Goal: Navigation & Orientation: Find specific page/section

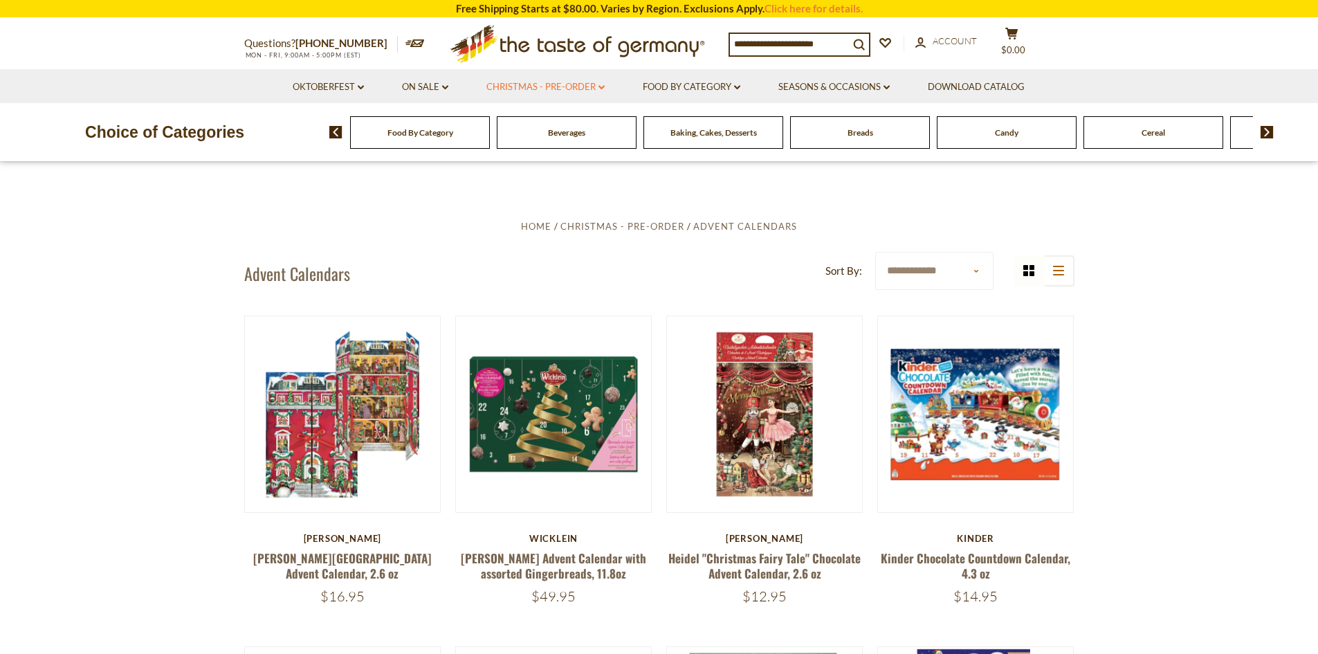
click at [590, 84] on link "Christmas - PRE-ORDER dropdown_arrow" at bounding box center [546, 87] width 118 height 15
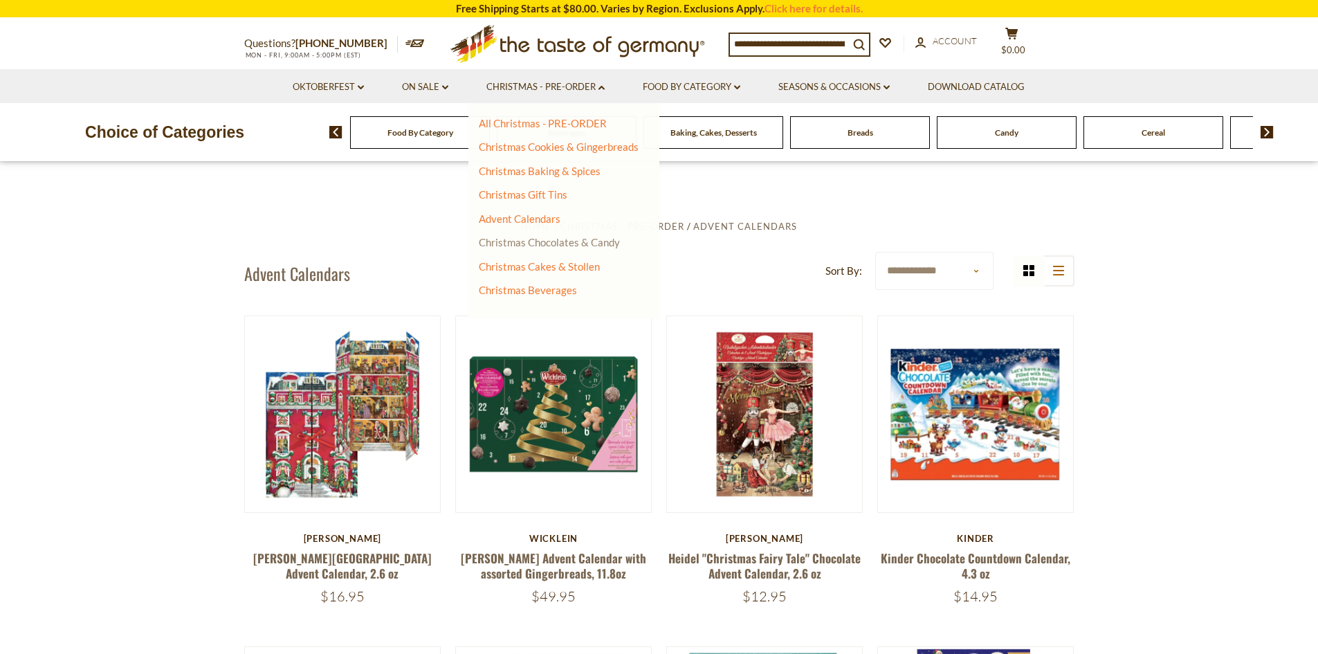
click at [553, 241] on link "Christmas Chocolates & Candy" at bounding box center [549, 242] width 141 height 12
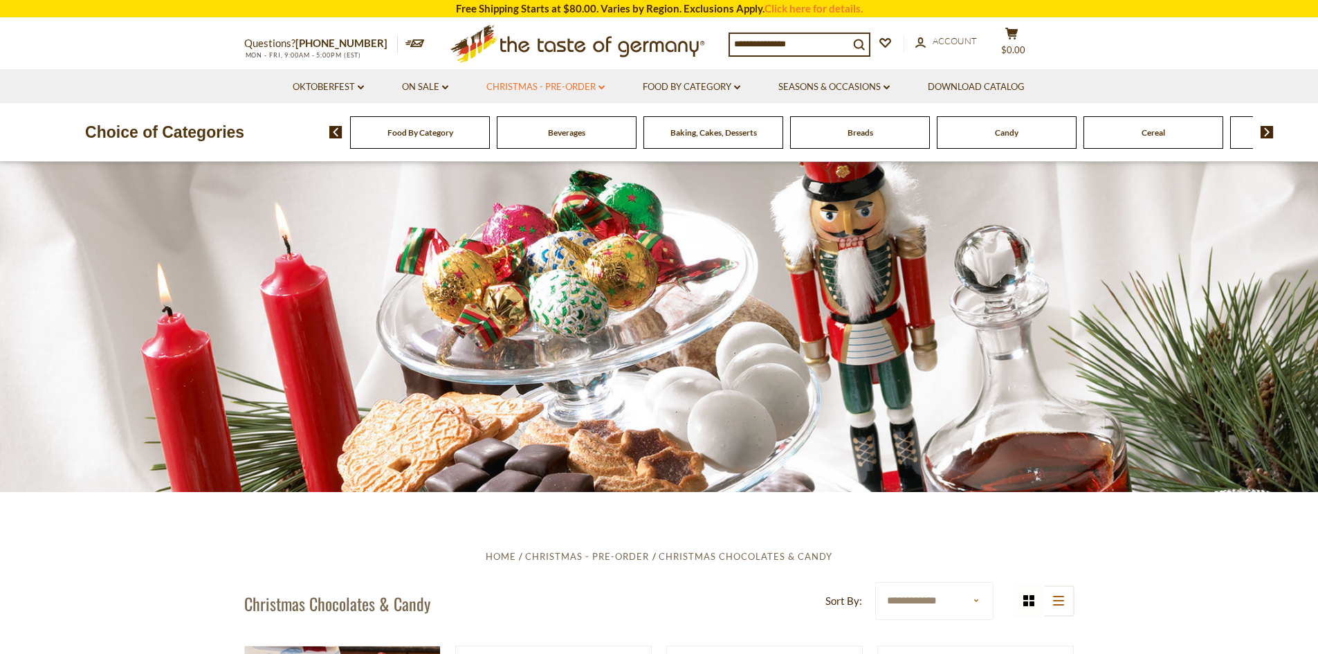
click at [594, 86] on link "Christmas - PRE-ORDER dropdown_arrow" at bounding box center [546, 87] width 118 height 15
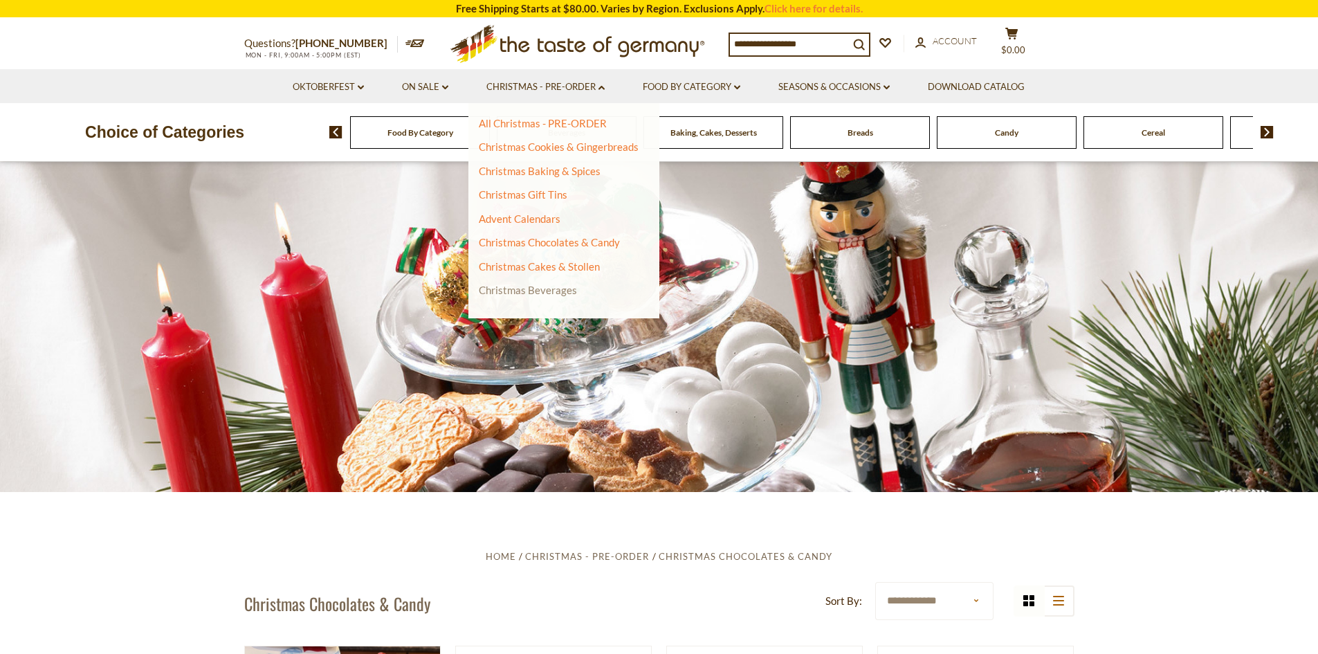
click at [531, 292] on link "Christmas Beverages" at bounding box center [528, 290] width 98 height 12
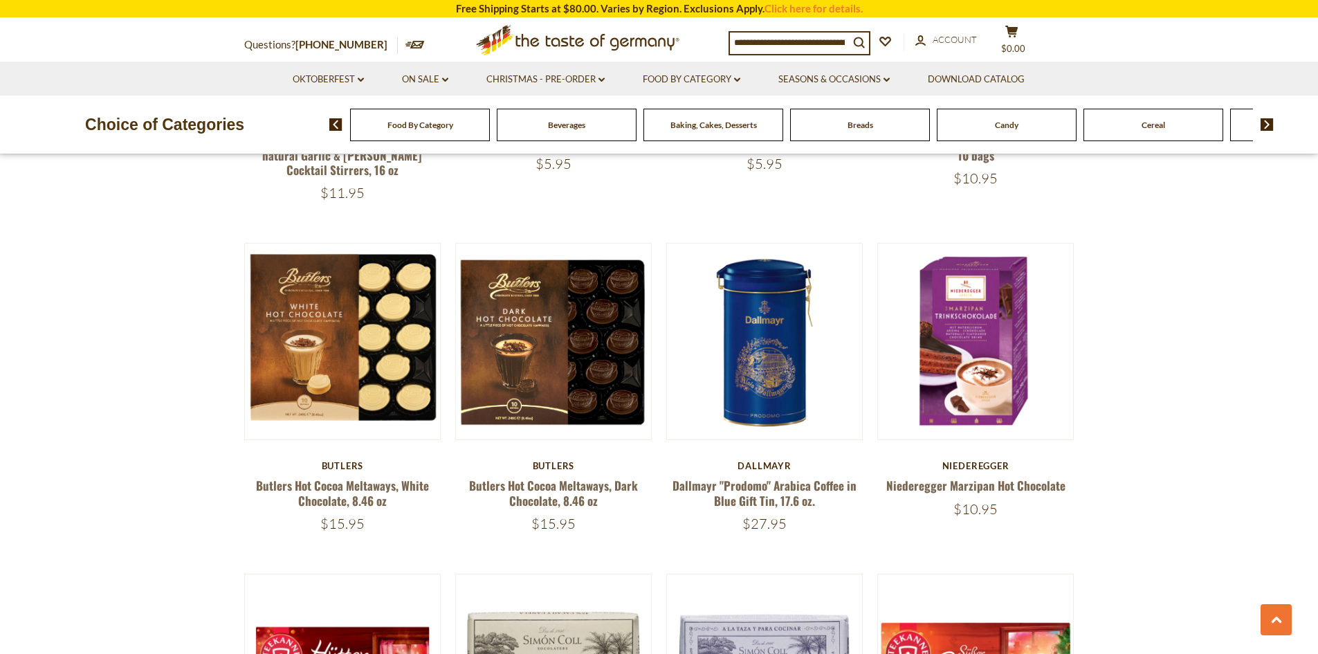
scroll to position [830, 0]
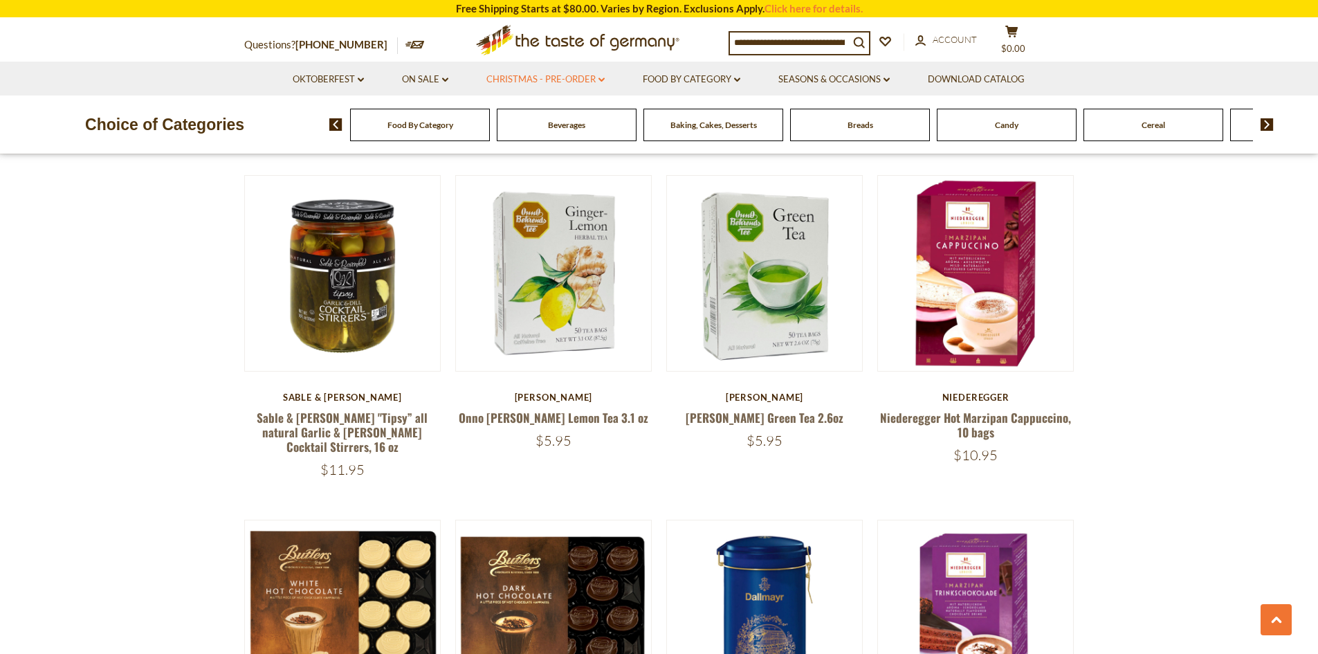
click at [532, 80] on link "Christmas - PRE-ORDER dropdown_arrow" at bounding box center [546, 79] width 118 height 15
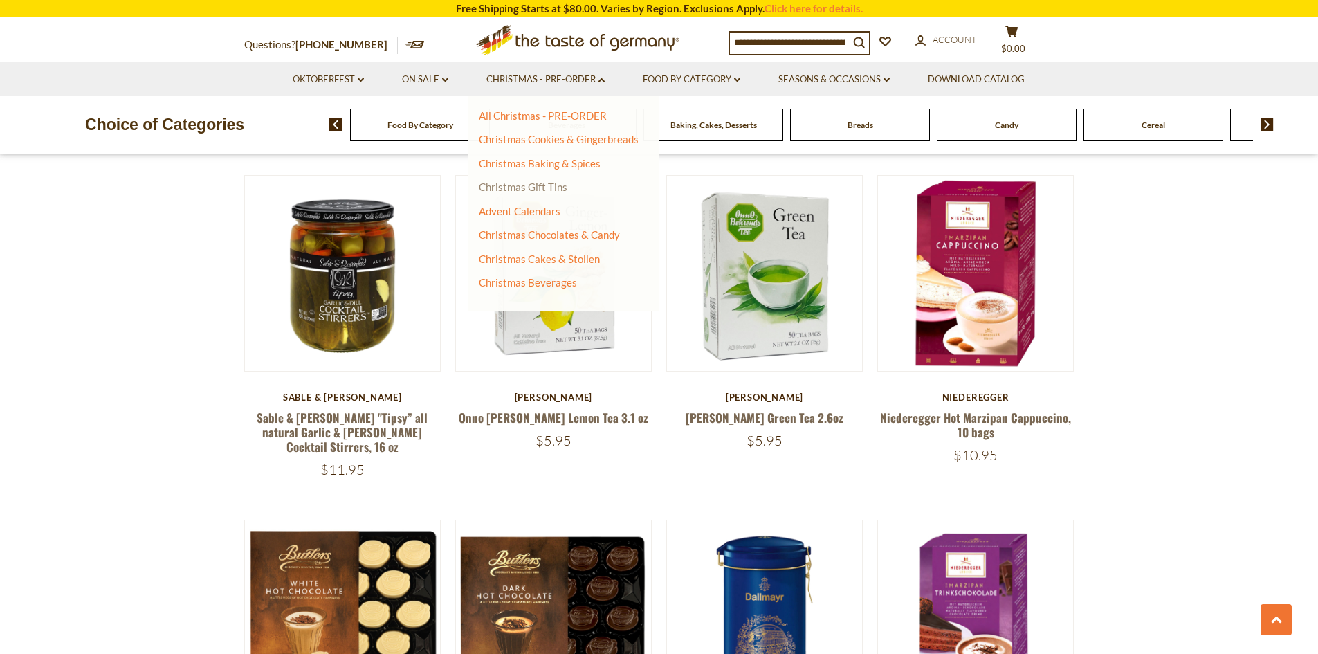
click at [545, 188] on link "Christmas Gift Tins" at bounding box center [523, 187] width 89 height 12
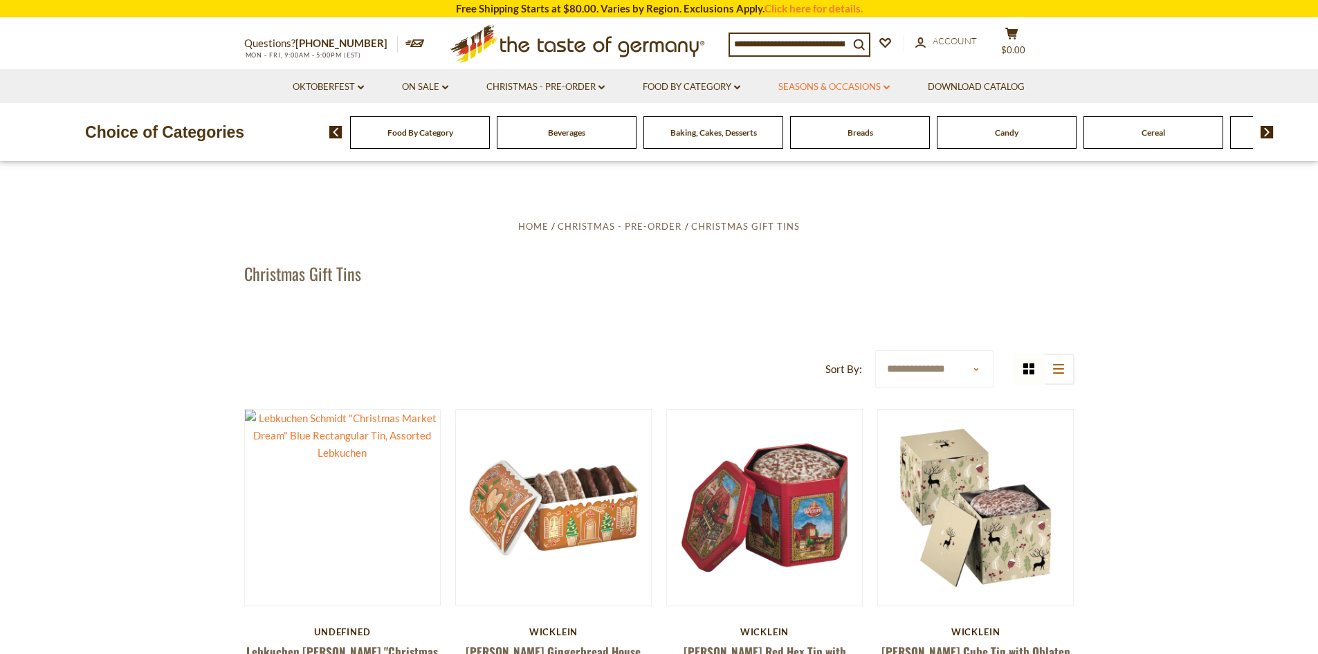
click at [861, 89] on link "Seasons & Occasions dropdown_arrow" at bounding box center [834, 87] width 111 height 15
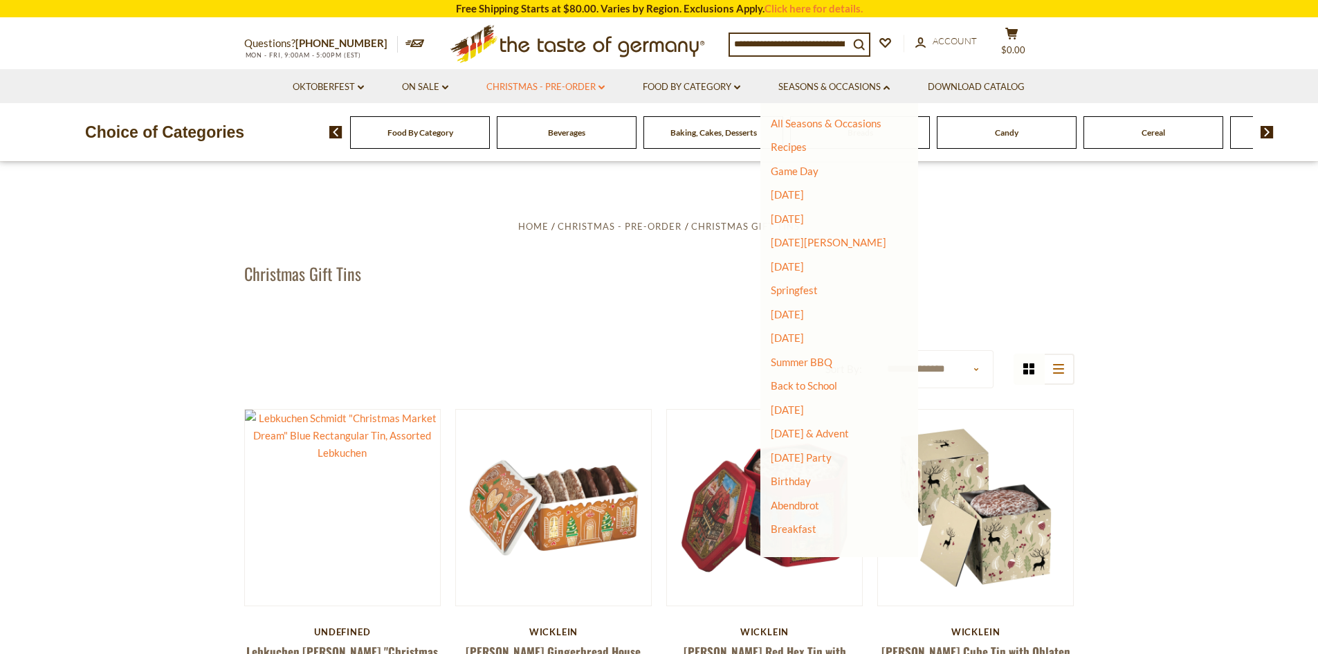
click at [576, 89] on link "Christmas - PRE-ORDER dropdown_arrow" at bounding box center [546, 87] width 118 height 15
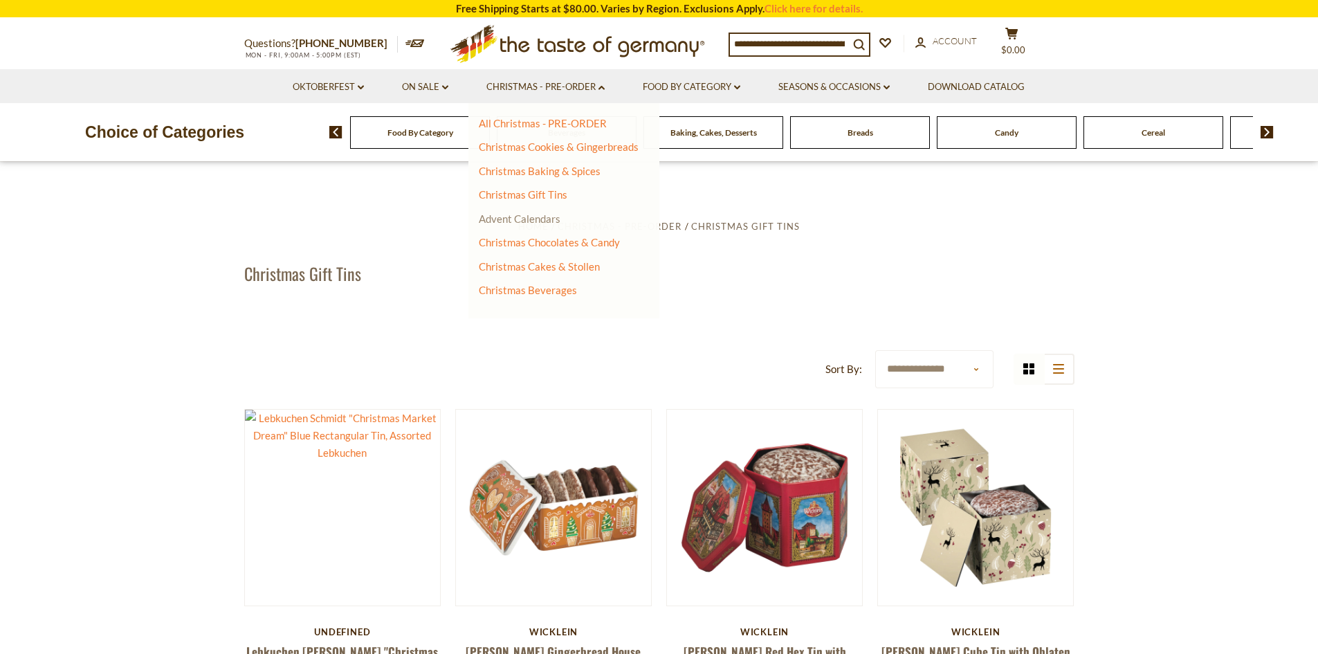
click at [536, 218] on link "Advent Calendars" at bounding box center [520, 218] width 82 height 12
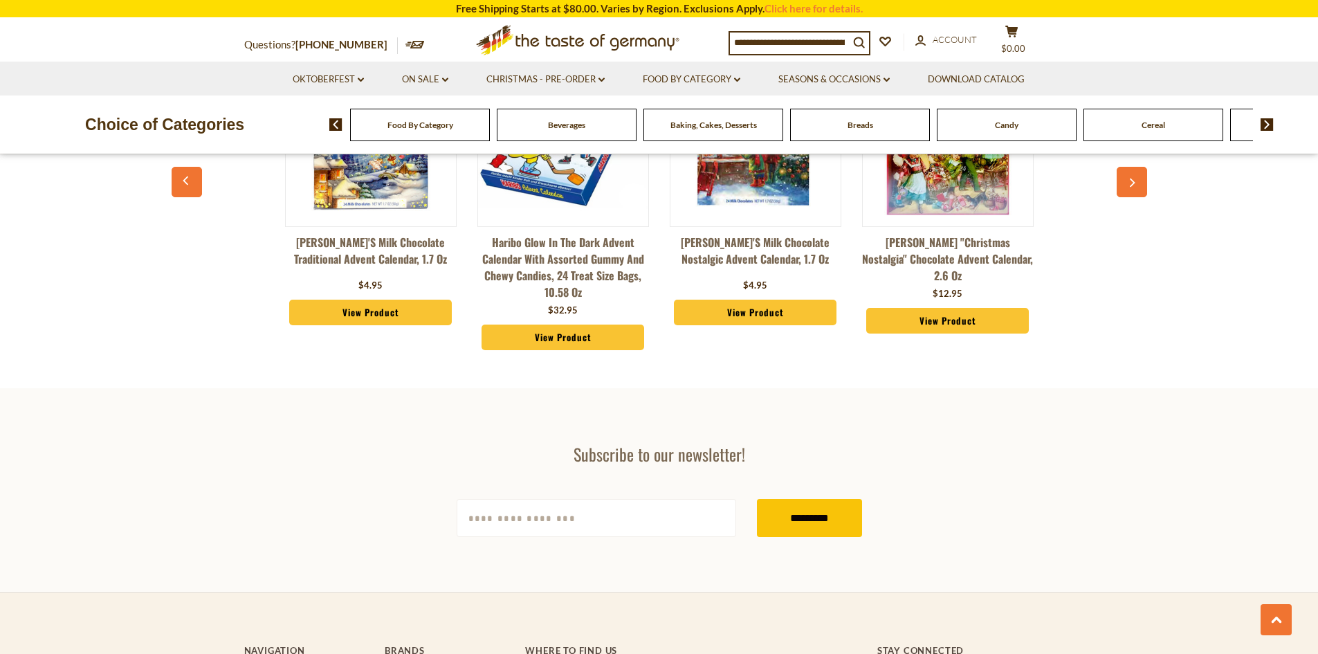
scroll to position [2837, 0]
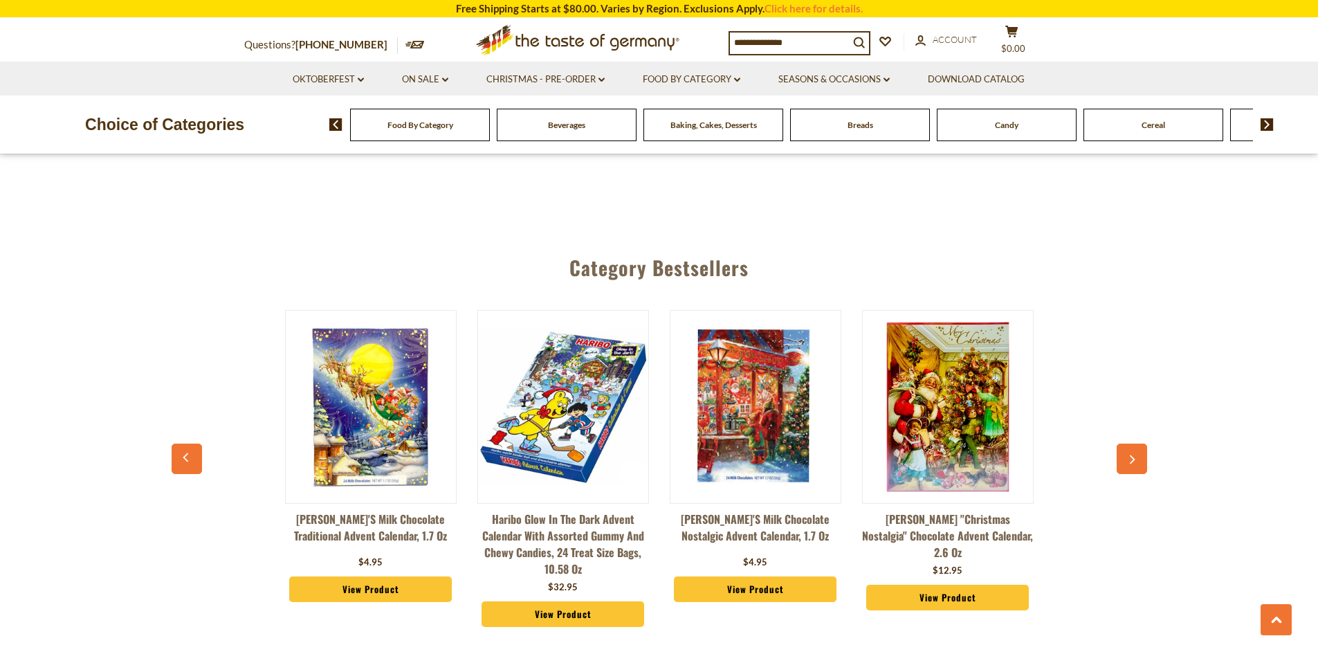
click at [1124, 444] on button "button" at bounding box center [1132, 459] width 30 height 30
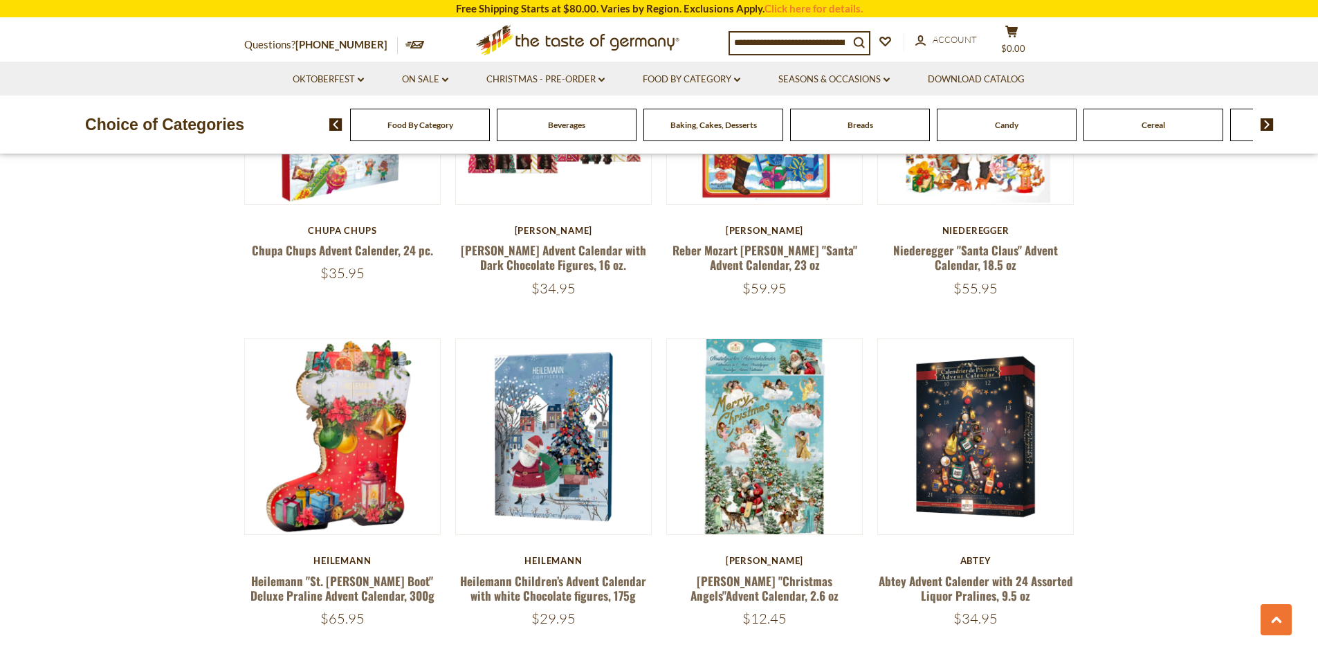
scroll to position [1038, 0]
